Goal: Information Seeking & Learning: Learn about a topic

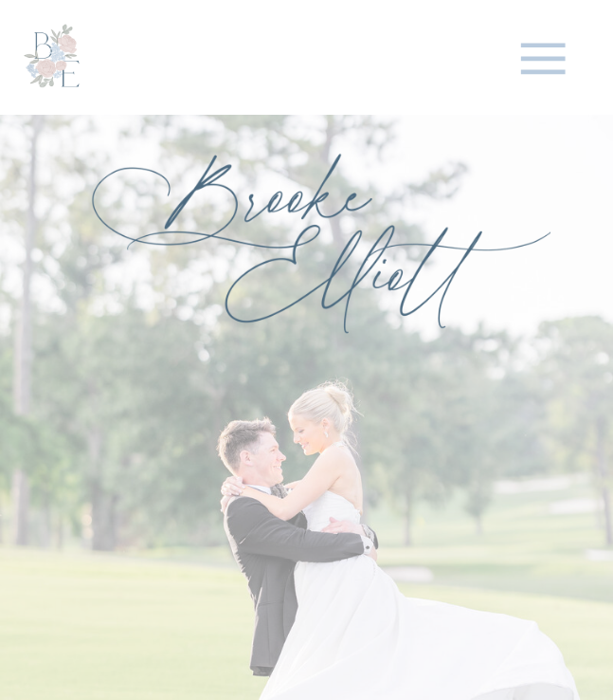
click at [527, 66] on icon at bounding box center [543, 58] width 71 height 71
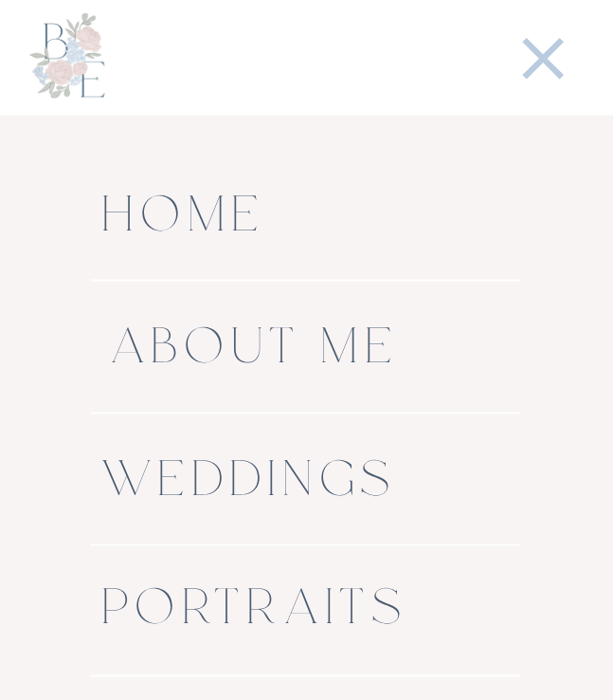
scroll to position [92, 0]
click at [234, 493] on nav "Weddings" at bounding box center [304, 481] width 407 height 58
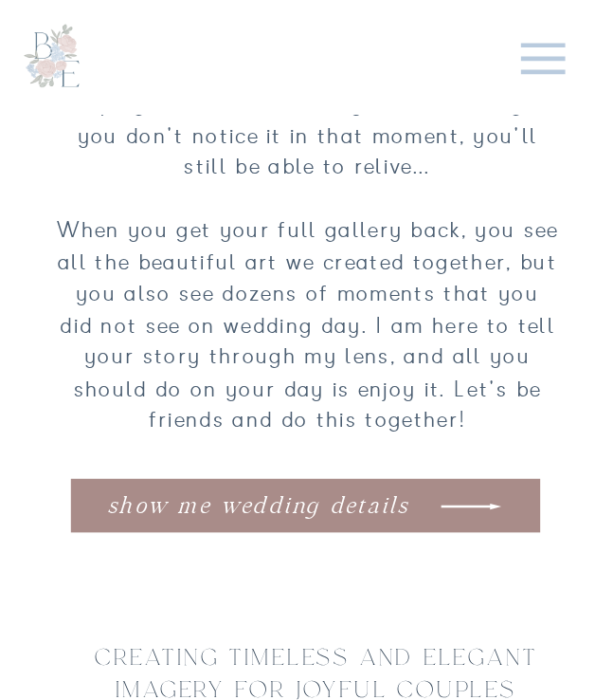
scroll to position [1824, 0]
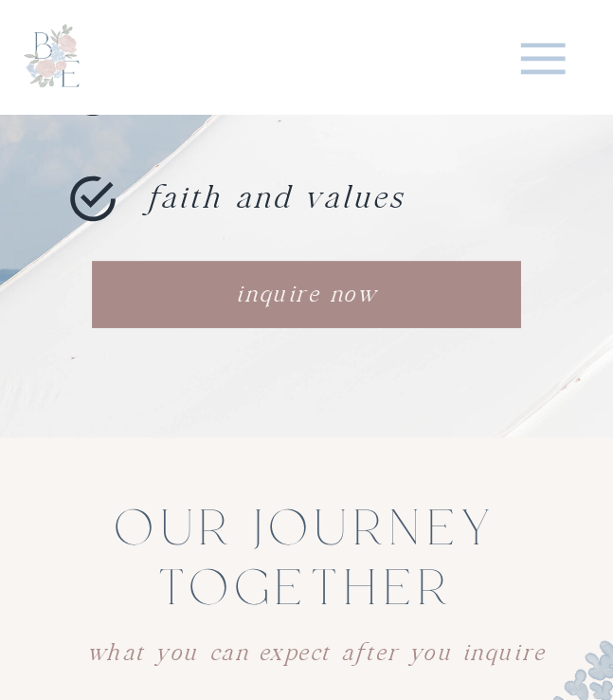
scroll to position [2023, 0]
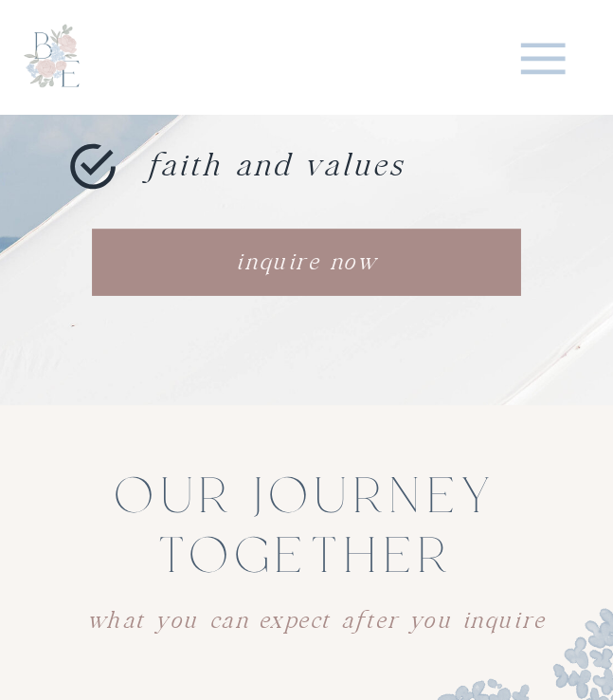
click at [519, 50] on icon at bounding box center [543, 58] width 71 height 71
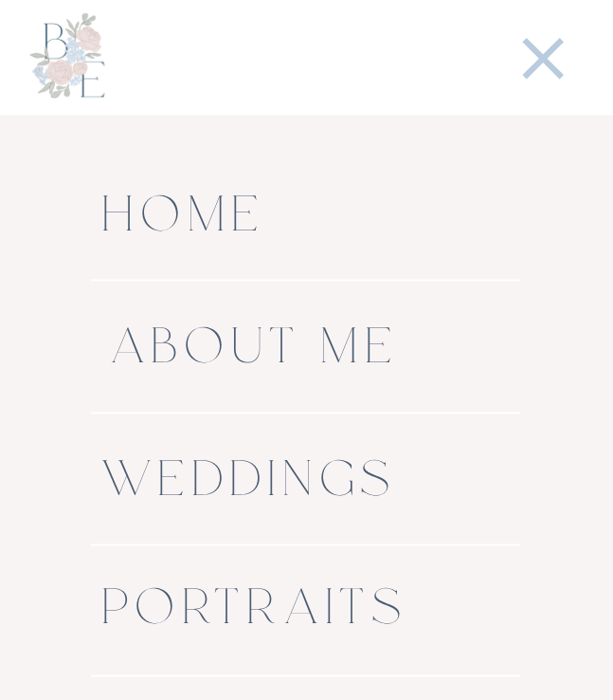
scroll to position [2070, 0]
click at [322, 347] on nav "About me" at bounding box center [254, 350] width 307 height 60
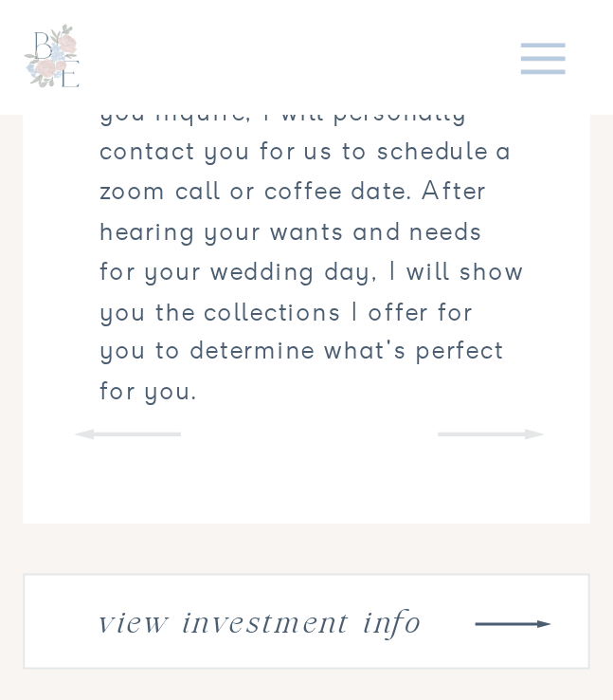
scroll to position [3394, 0]
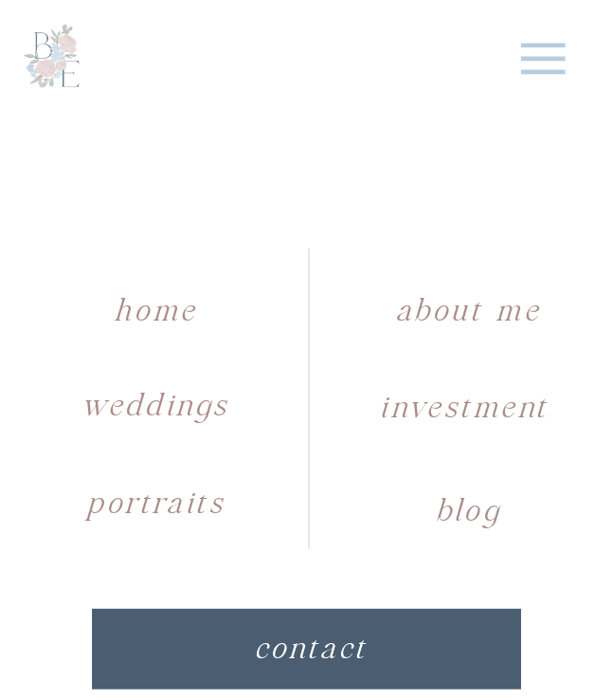
scroll to position [13338, 0]
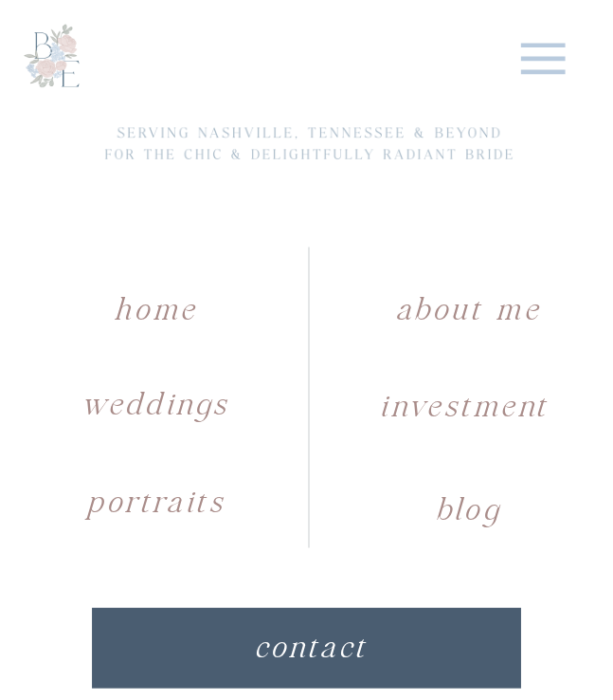
click at [399, 408] on nav "Investment" at bounding box center [463, 397] width 195 height 36
